Goal: Navigation & Orientation: Find specific page/section

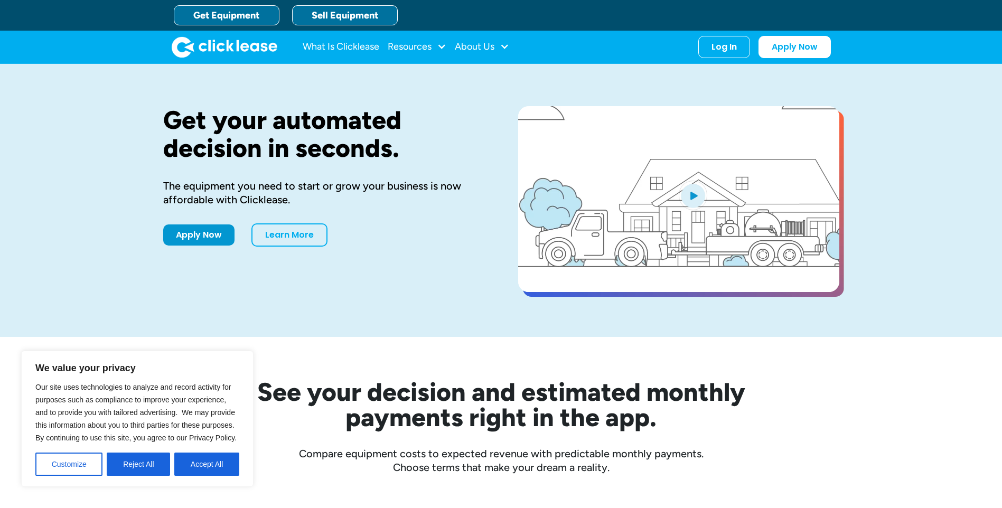
drag, startPoint x: 908, startPoint y: 258, endPoint x: 341, endPoint y: 12, distance: 617.8
click at [341, 12] on link "Sell Equipment" at bounding box center [345, 15] width 106 height 20
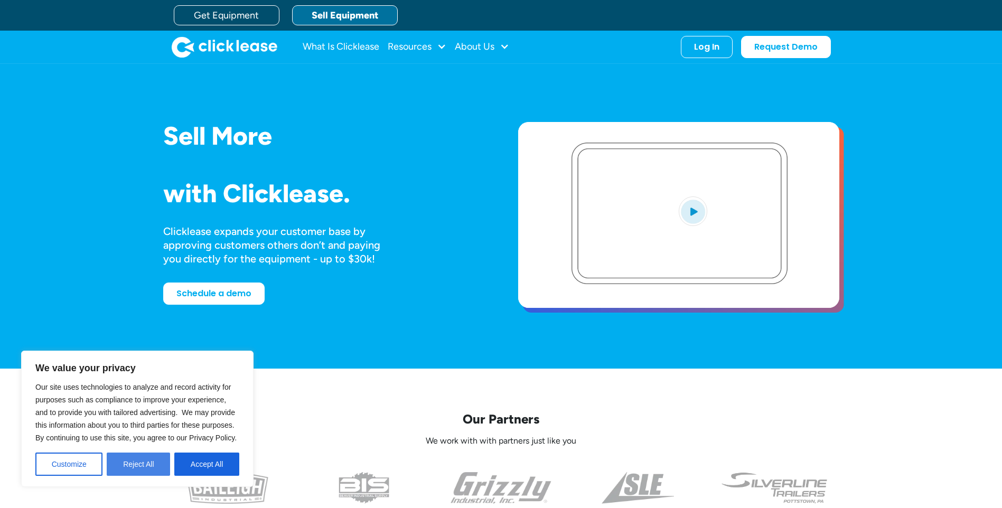
click at [145, 466] on button "Reject All" at bounding box center [138, 464] width 63 height 23
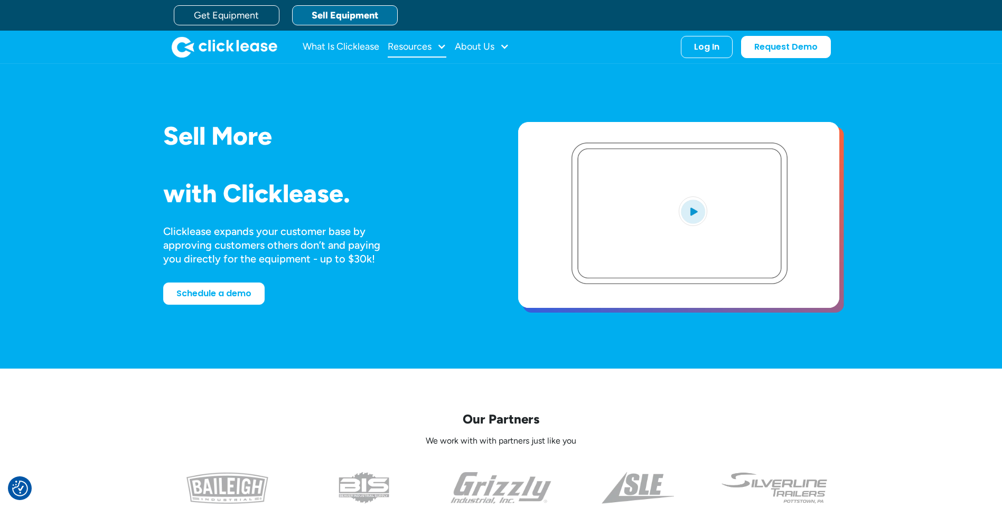
click at [438, 46] on div at bounding box center [442, 47] width 10 height 10
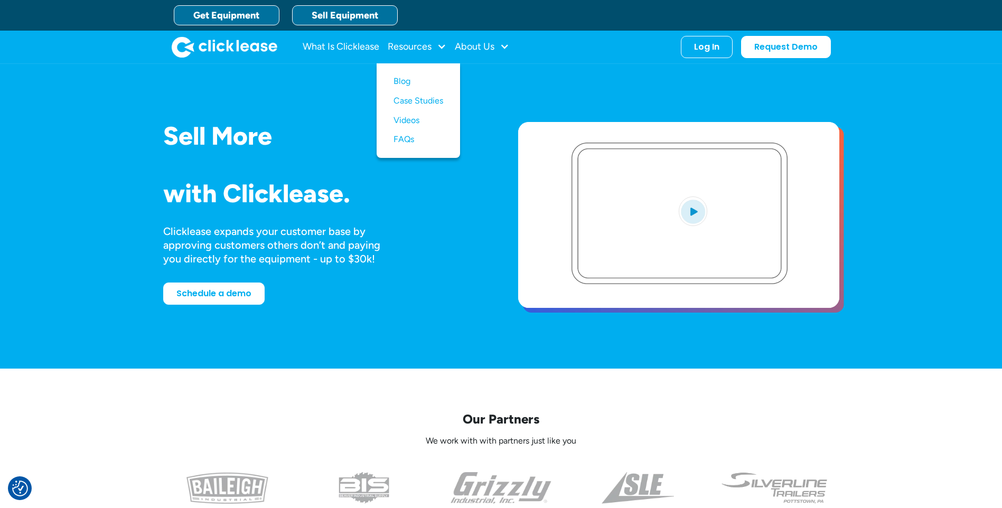
click at [261, 20] on link "Get Equipment" at bounding box center [227, 15] width 106 height 20
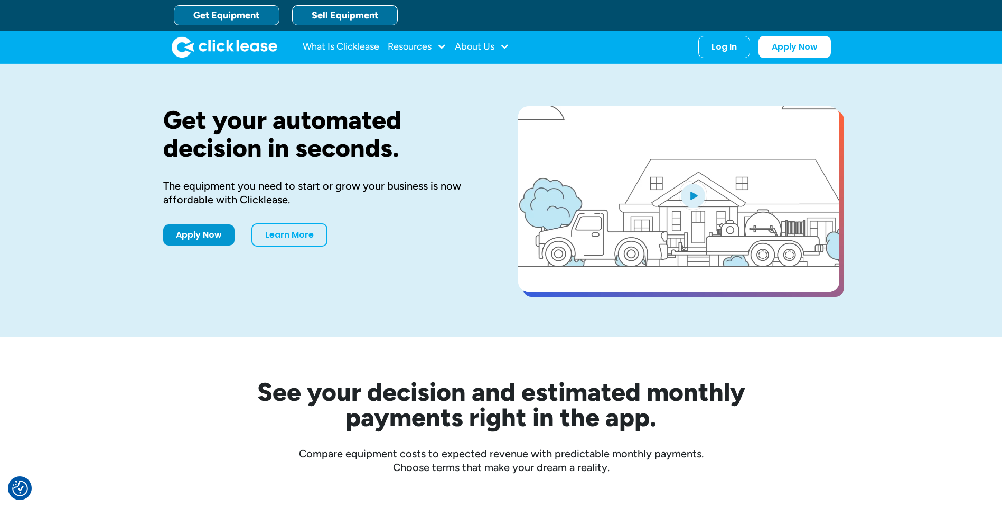
click at [365, 20] on link "Sell Equipment" at bounding box center [345, 15] width 106 height 20
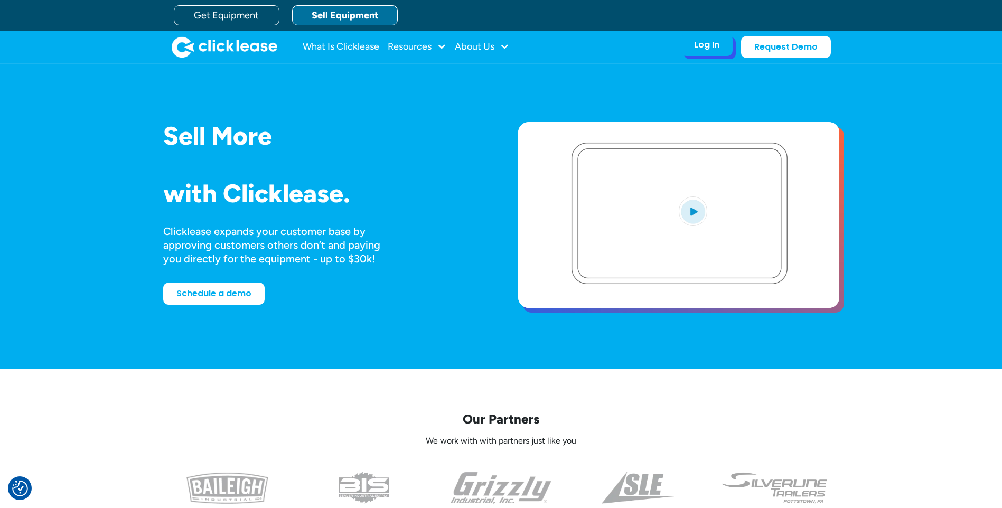
click at [714, 47] on div "Log In" at bounding box center [706, 45] width 25 height 11
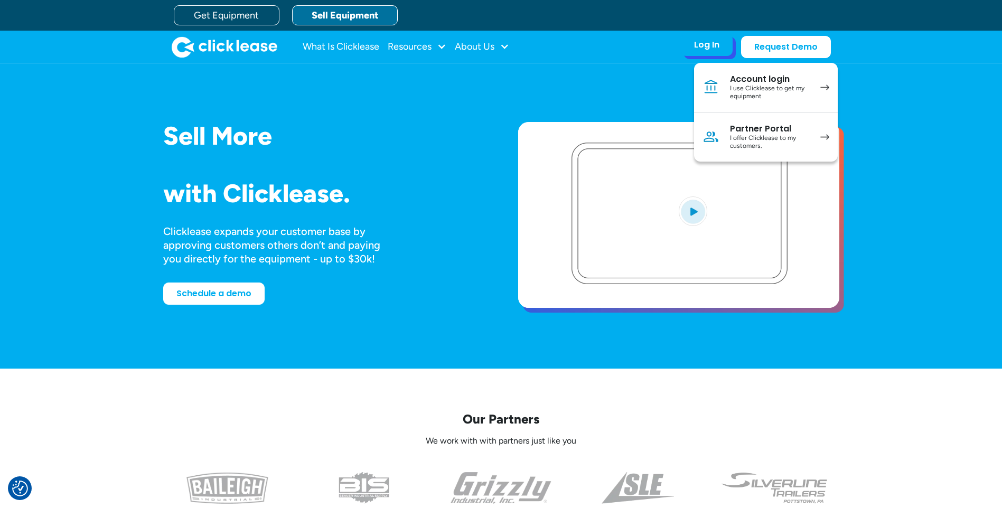
click at [770, 138] on div "I offer Clicklease to my customers." at bounding box center [770, 142] width 80 height 16
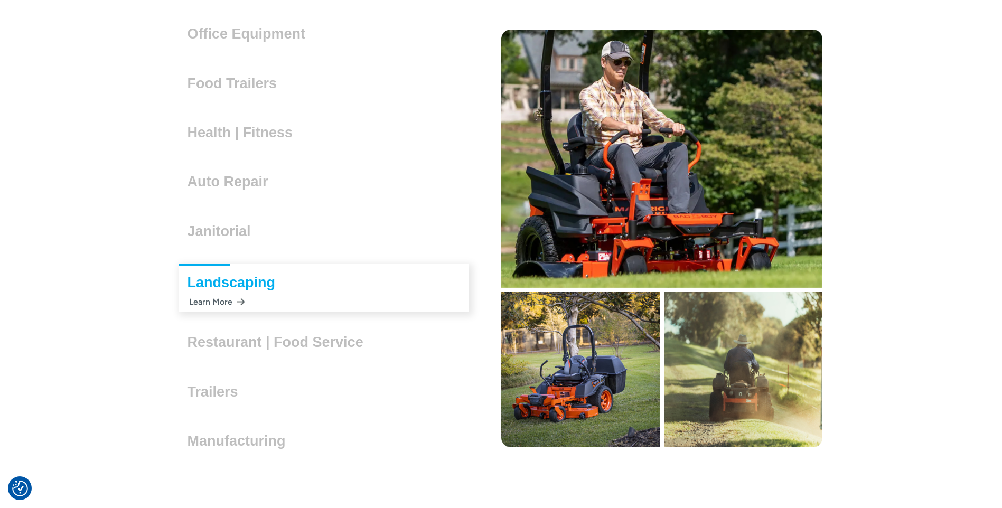
scroll to position [3064, 0]
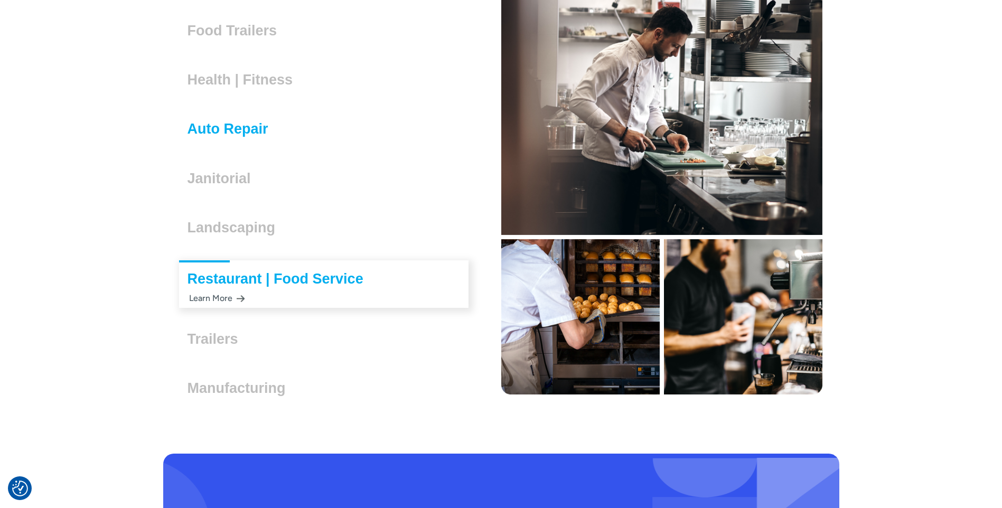
click at [260, 126] on h3 "Auto Repair" at bounding box center [232, 129] width 89 height 16
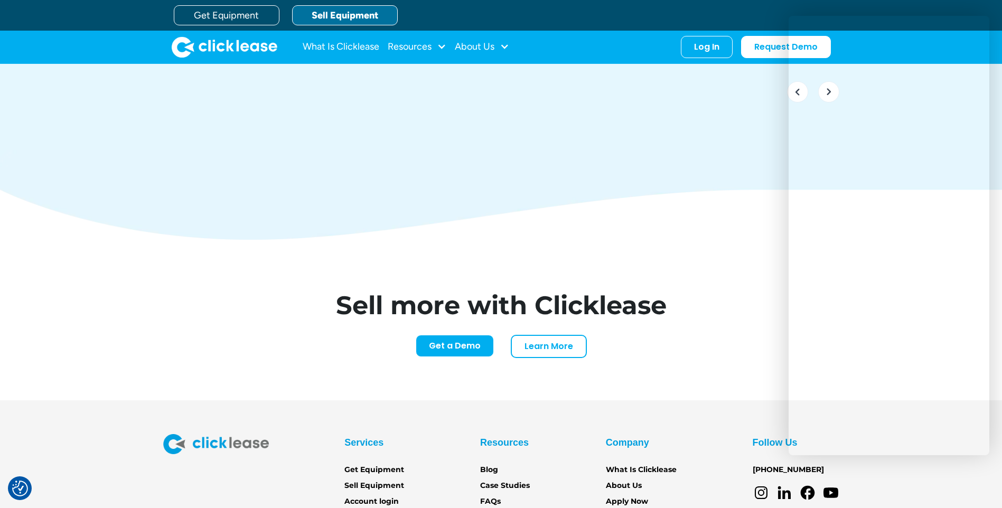
scroll to position [4420, 0]
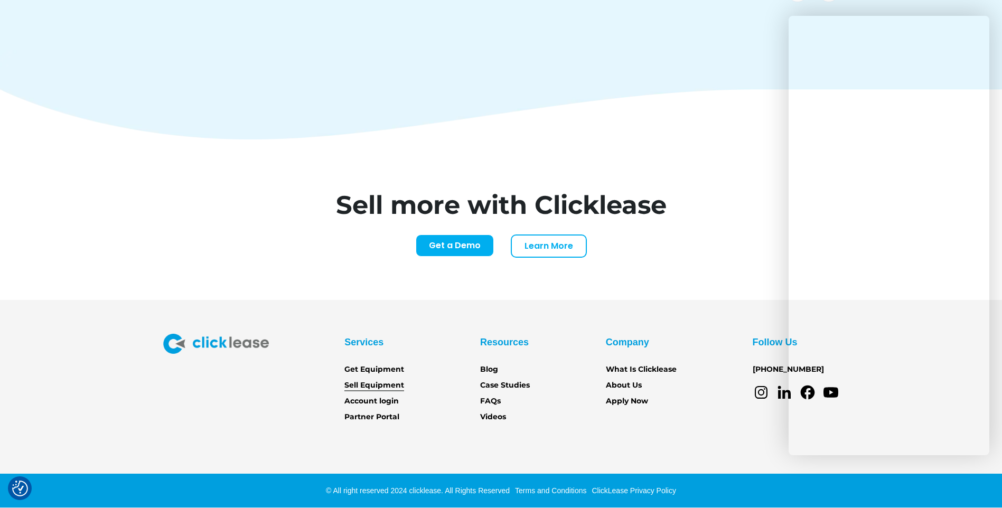
click at [376, 384] on link "Sell Equipment" at bounding box center [374, 386] width 60 height 12
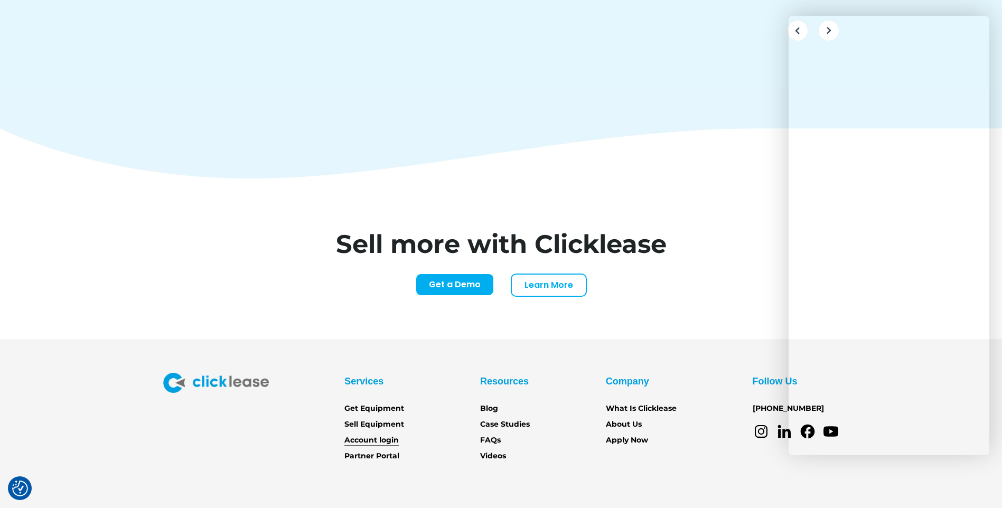
scroll to position [4420, 0]
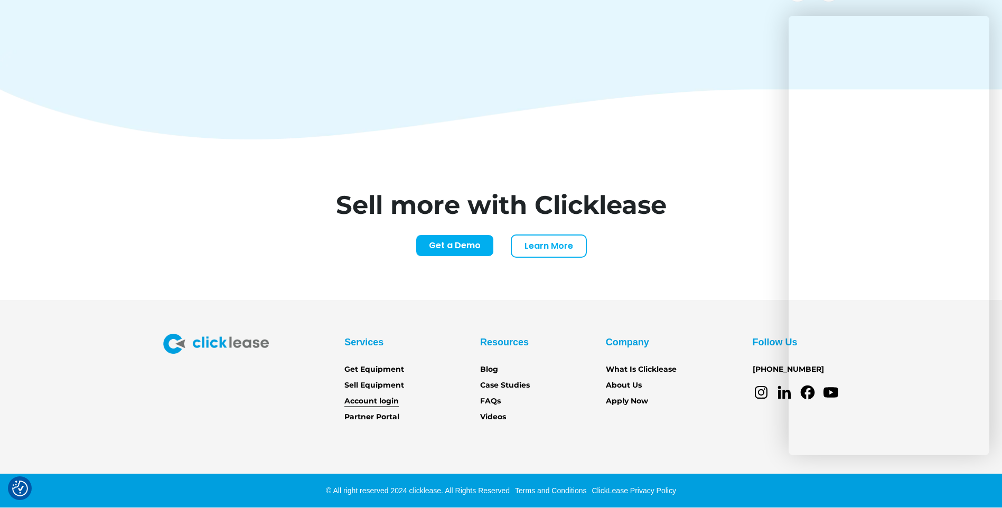
click at [389, 398] on link "Account login" at bounding box center [371, 402] width 54 height 12
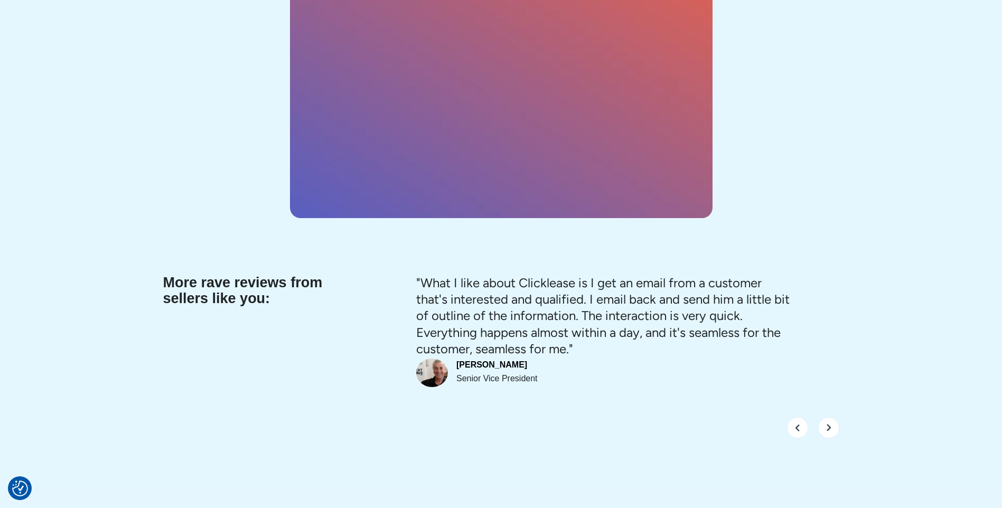
scroll to position [4036, 0]
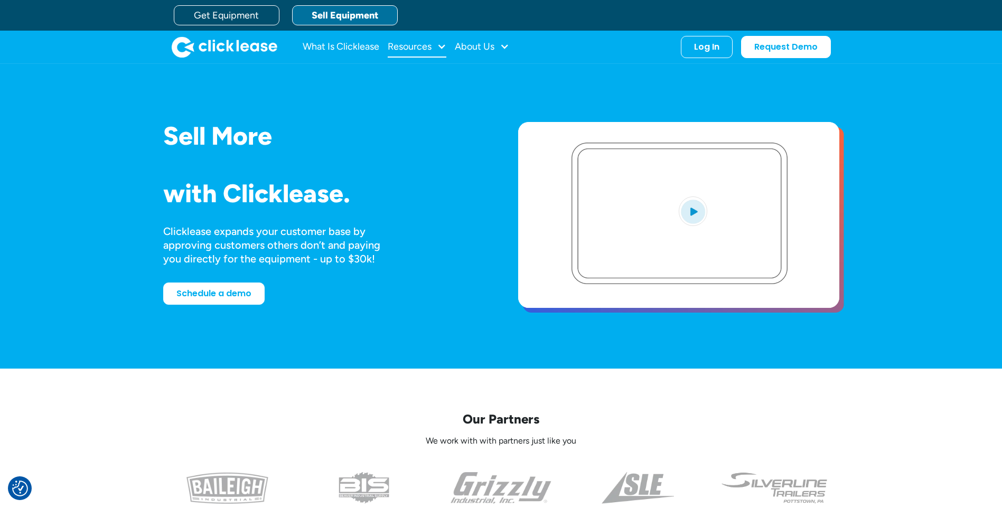
click at [440, 47] on div at bounding box center [442, 47] width 10 height 10
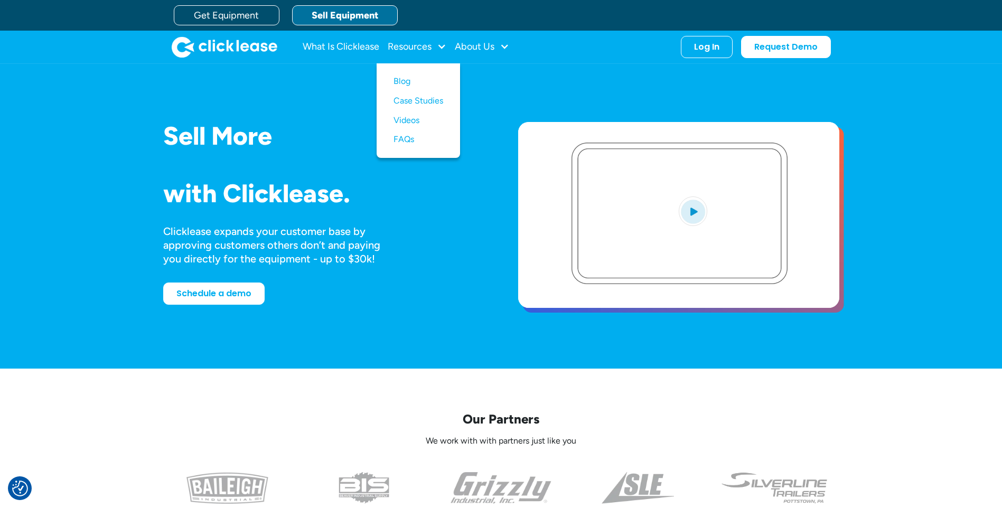
click at [454, 322] on div "Sell More Trailers Mowers Everything Welders Scrubbers Pizza Ovens Bandsaws 3D …" at bounding box center [501, 216] width 676 height 273
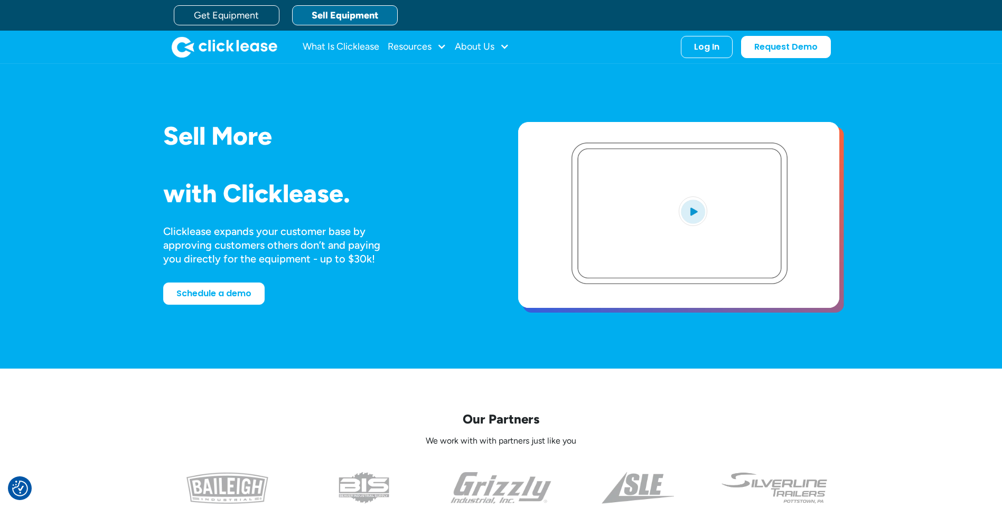
click at [700, 217] on img "open lightbox" at bounding box center [693, 212] width 29 height 30
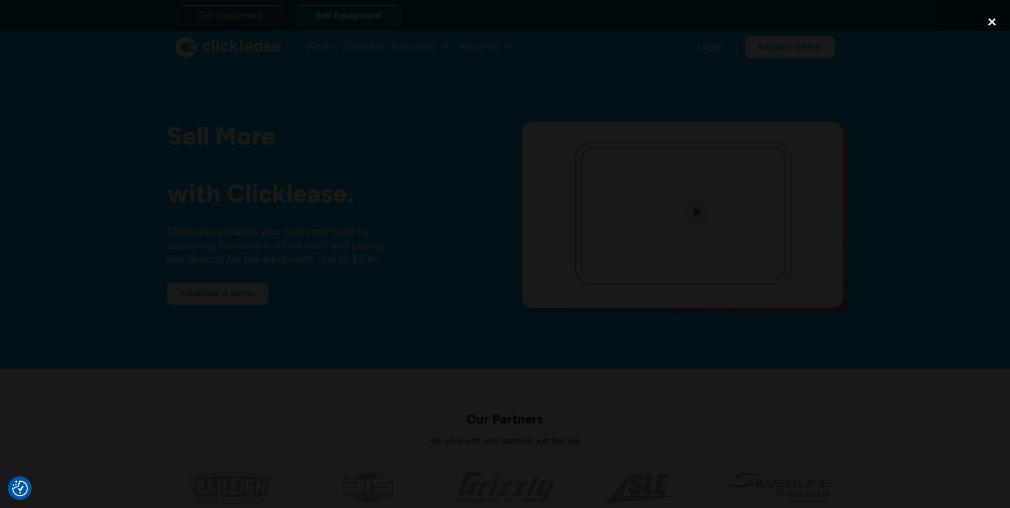
click at [994, 20] on div "close lightbox" at bounding box center [992, 21] width 36 height 23
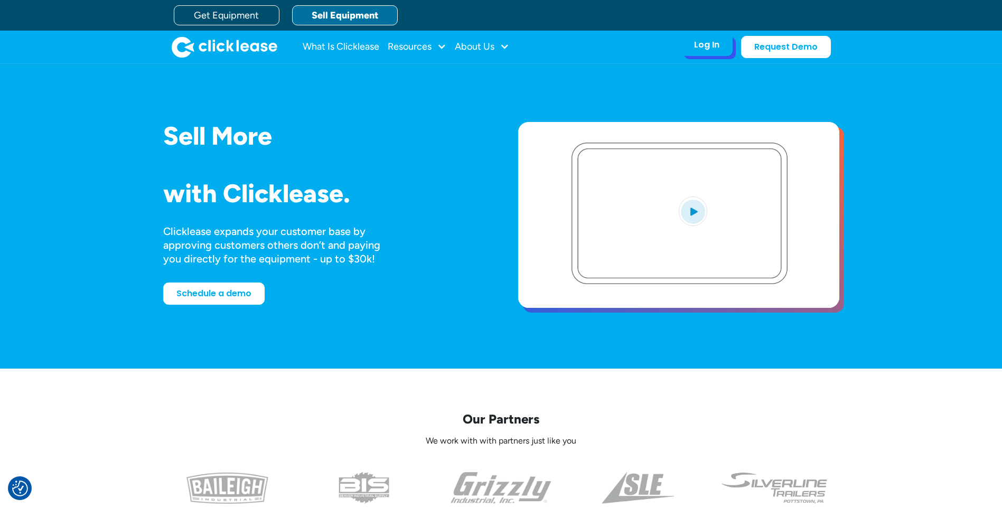
click at [713, 49] on div "Log In" at bounding box center [706, 45] width 25 height 11
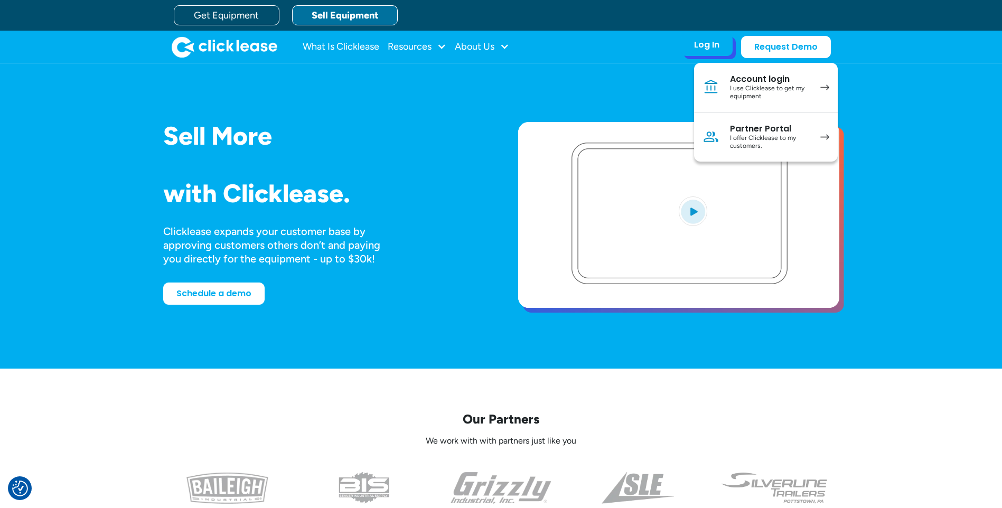
click at [805, 137] on div "I offer Clicklease to my customers." at bounding box center [770, 142] width 80 height 16
